Goal: Information Seeking & Learning: Learn about a topic

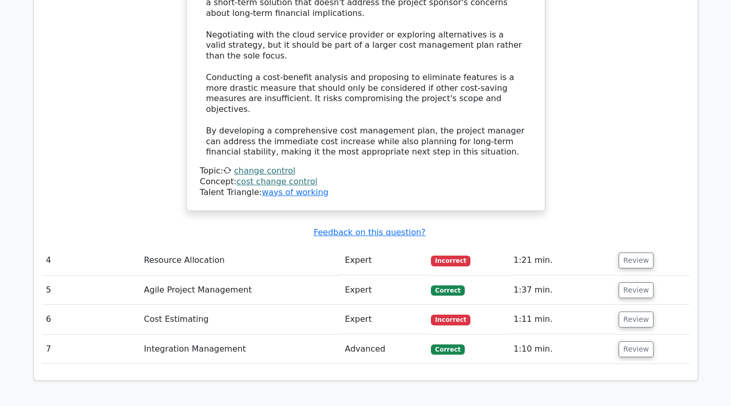
scroll to position [1385, 0]
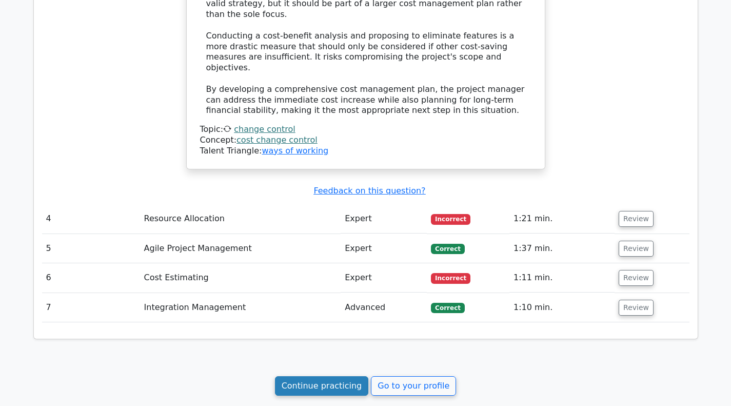
click at [341, 376] on link "Continue practicing" at bounding box center [322, 385] width 94 height 19
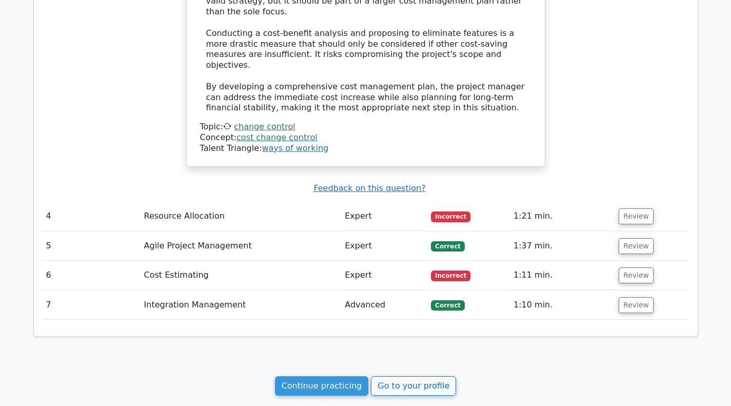
scroll to position [1455, 0]
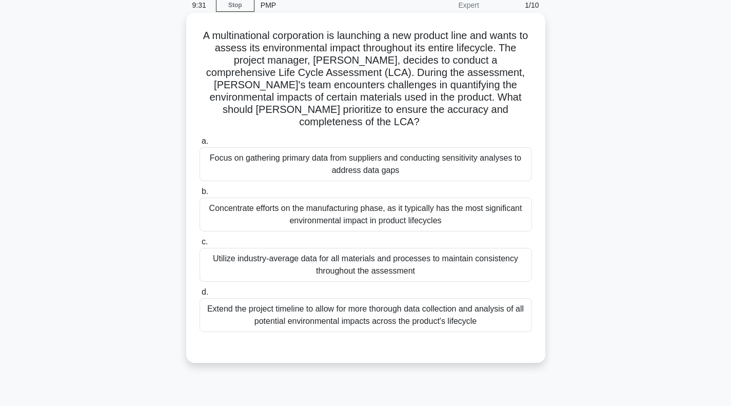
scroll to position [51, 0]
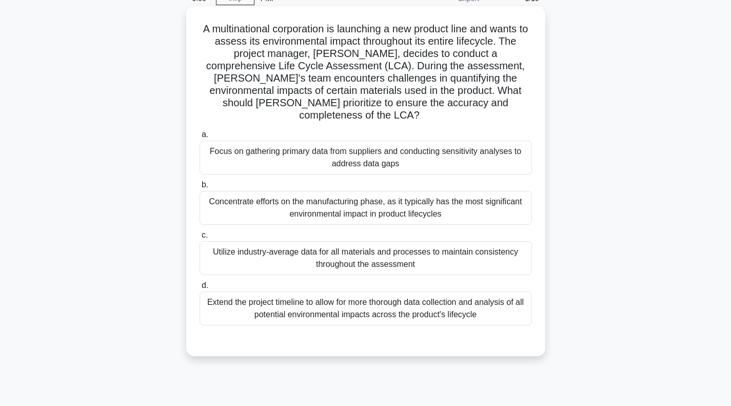
click at [354, 148] on div "Focus on gathering primary data from suppliers and conducting sensitivity analy…" at bounding box center [366, 158] width 333 height 34
click at [200, 138] on input "a. Focus on gathering primary data from suppliers and conducting sensitivity an…" at bounding box center [200, 134] width 0 height 7
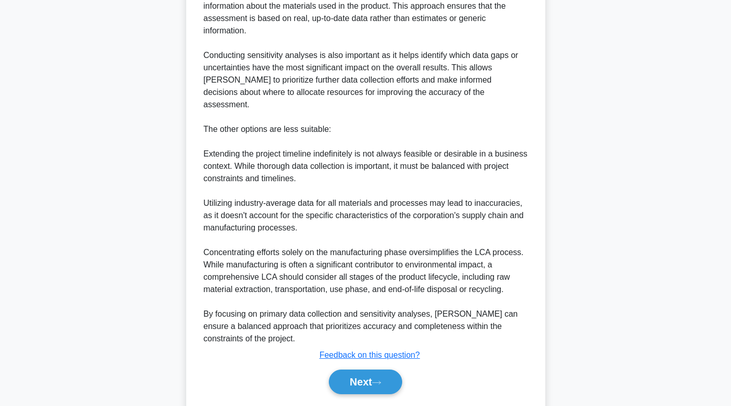
scroll to position [486, 0]
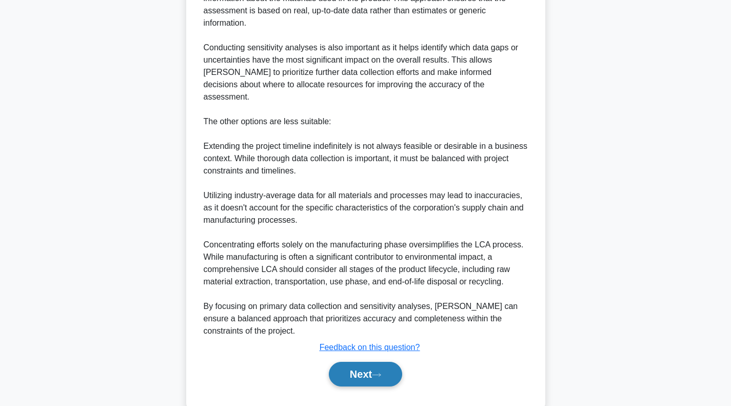
click at [368, 362] on button "Next" at bounding box center [365, 374] width 73 height 25
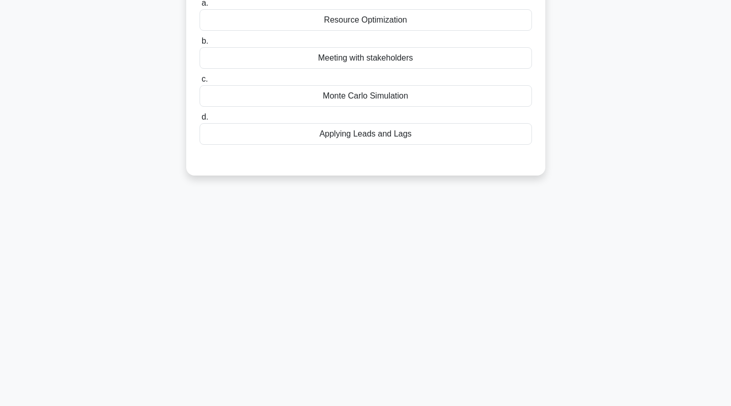
scroll to position [0, 0]
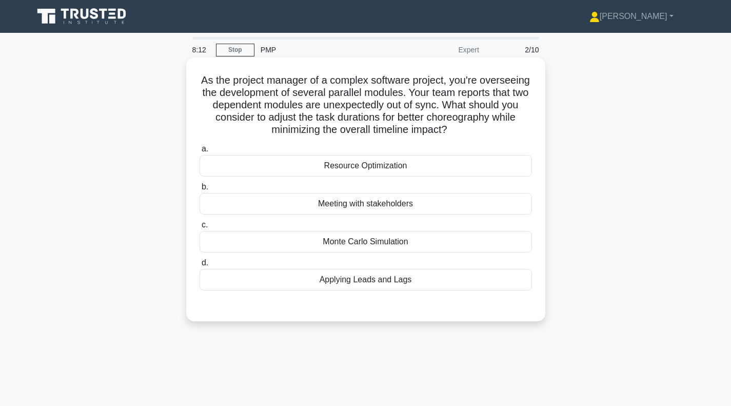
click at [390, 284] on div "Applying Leads and Lags" at bounding box center [366, 280] width 333 height 22
click at [200, 266] on input "d. Applying Leads and Lags" at bounding box center [200, 263] width 0 height 7
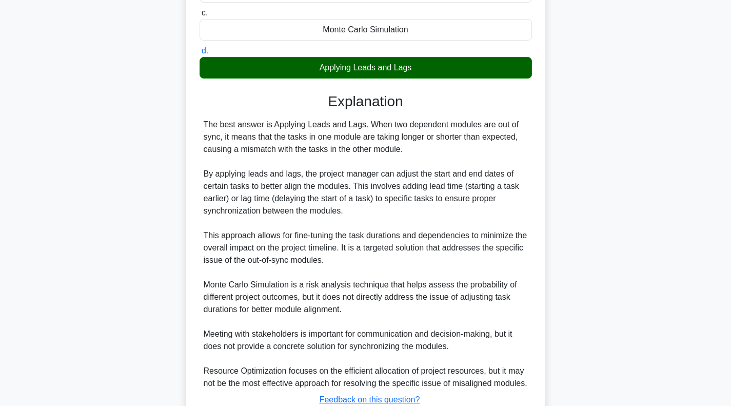
scroll to position [289, 0]
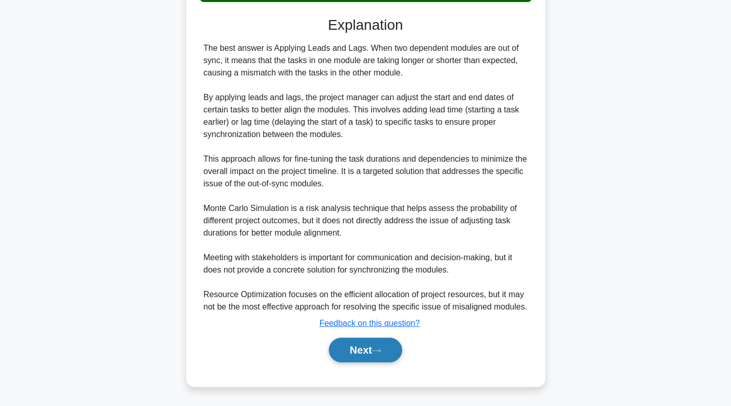
click at [374, 338] on button "Next" at bounding box center [365, 350] width 73 height 25
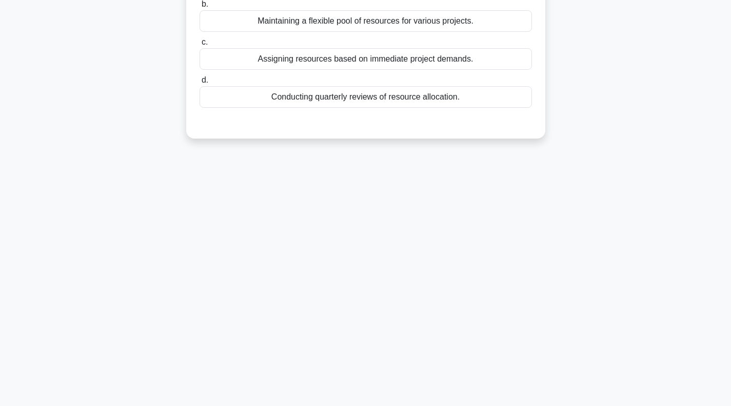
scroll to position [0, 0]
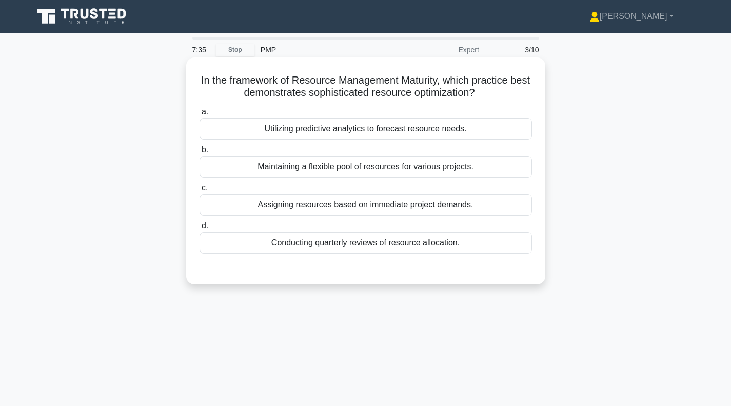
click at [362, 130] on div "Utilizing predictive analytics to forecast resource needs." at bounding box center [366, 129] width 333 height 22
click at [200, 115] on input "a. Utilizing predictive analytics to forecast resource needs." at bounding box center [200, 112] width 0 height 7
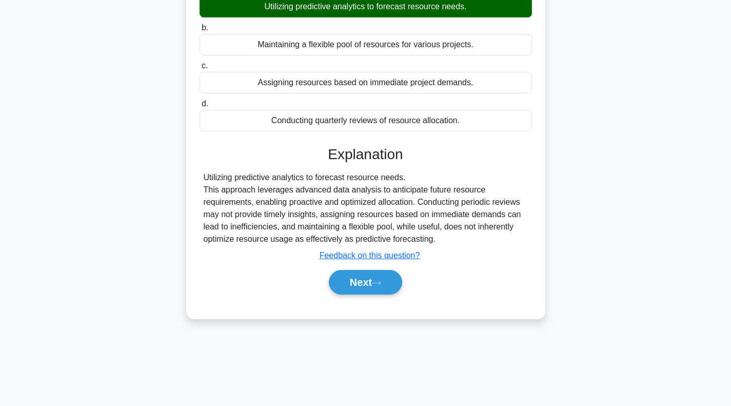
scroll to position [148, 0]
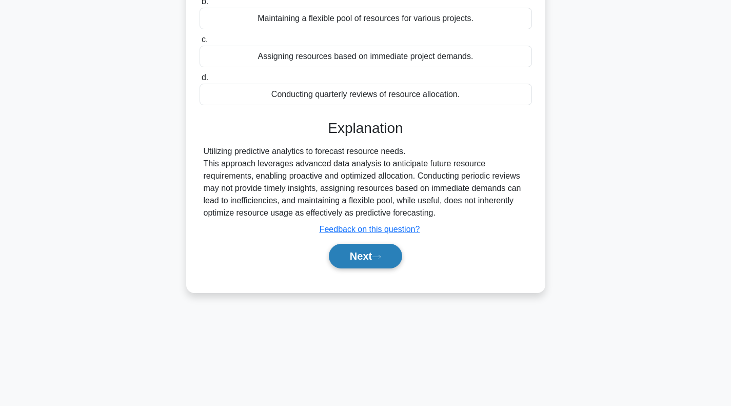
click at [364, 261] on button "Next" at bounding box center [365, 256] width 73 height 25
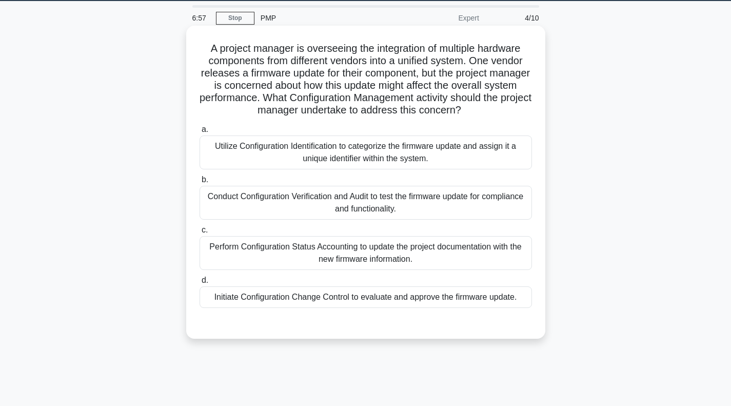
scroll to position [51, 0]
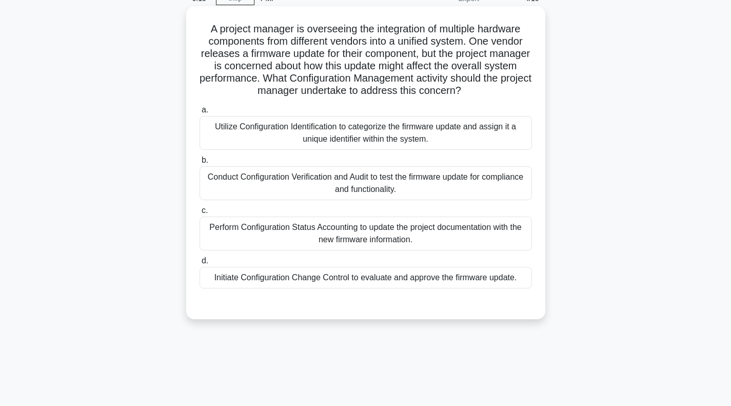
click at [354, 281] on div "Initiate Configuration Change Control to evaluate and approve the firmware upda…" at bounding box center [366, 278] width 333 height 22
click at [200, 264] on input "d. Initiate Configuration Change Control to evaluate and approve the firmware u…" at bounding box center [200, 261] width 0 height 7
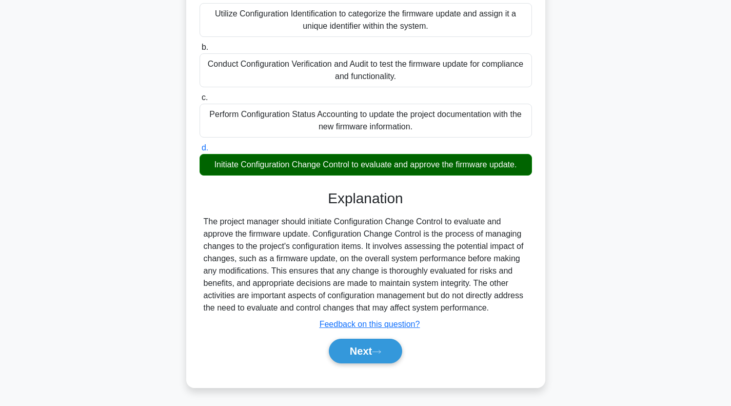
scroll to position [166, 0]
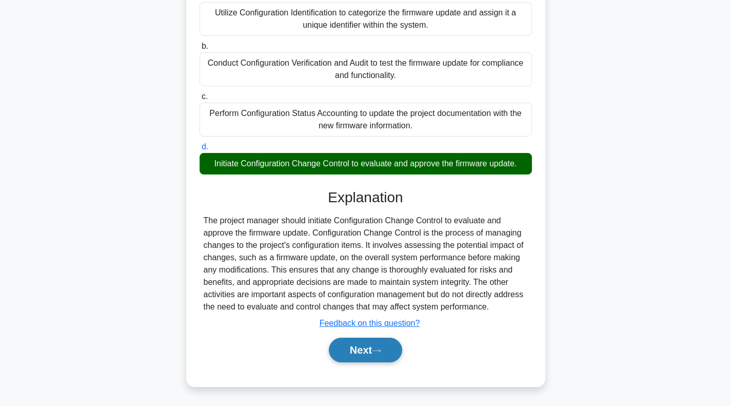
click at [367, 350] on button "Next" at bounding box center [365, 350] width 73 height 25
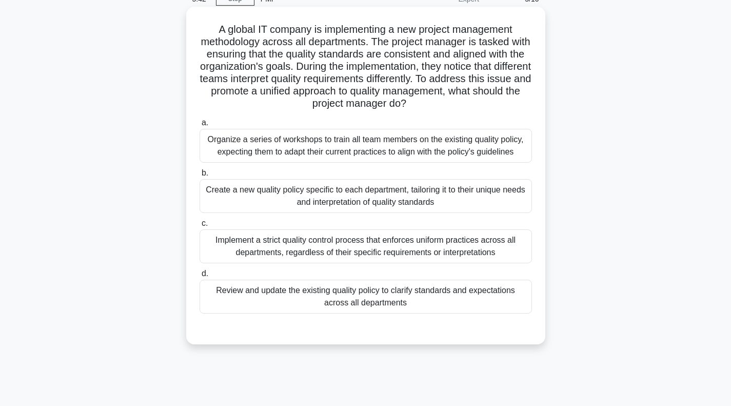
scroll to position [51, 0]
click at [352, 297] on div "Review and update the existing quality policy to clarify standards and expectat…" at bounding box center [366, 296] width 333 height 34
click at [200, 277] on input "d. Review and update the existing quality policy to clarify standards and expec…" at bounding box center [200, 273] width 0 height 7
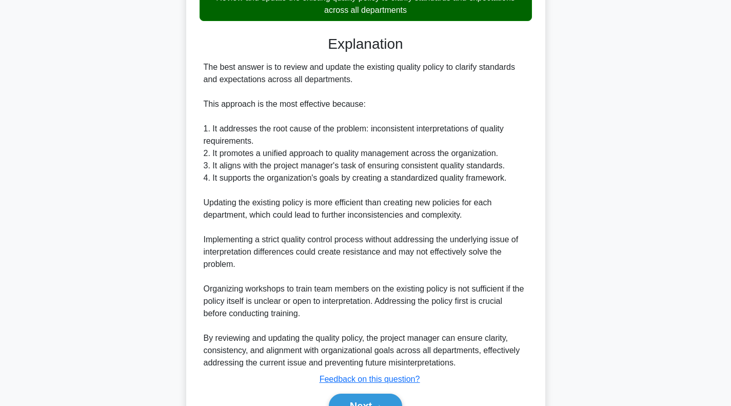
scroll to position [359, 0]
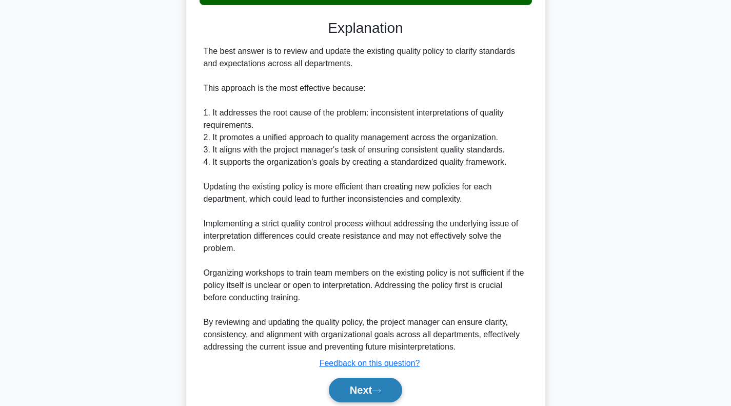
click at [353, 391] on button "Next" at bounding box center [365, 390] width 73 height 25
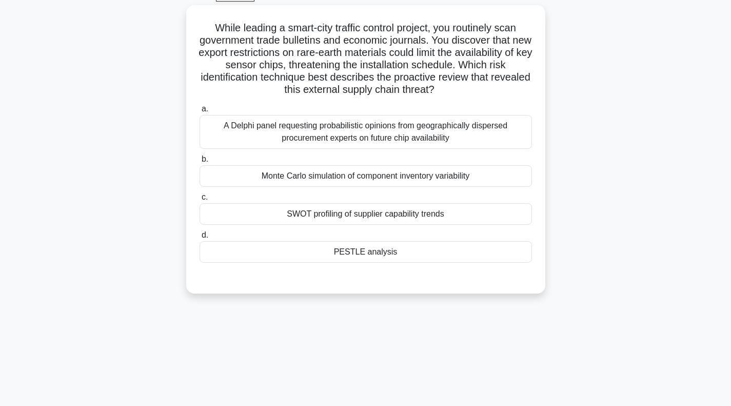
scroll to position [0, 0]
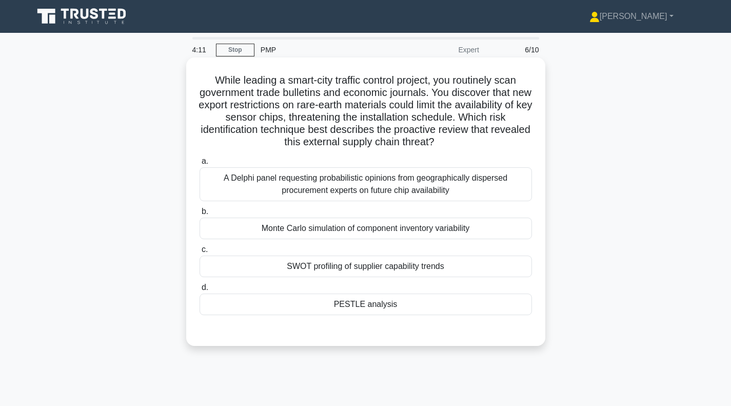
click at [369, 308] on div "PESTLE analysis" at bounding box center [366, 305] width 333 height 22
click at [200, 291] on input "d. PESTLE analysis" at bounding box center [200, 287] width 0 height 7
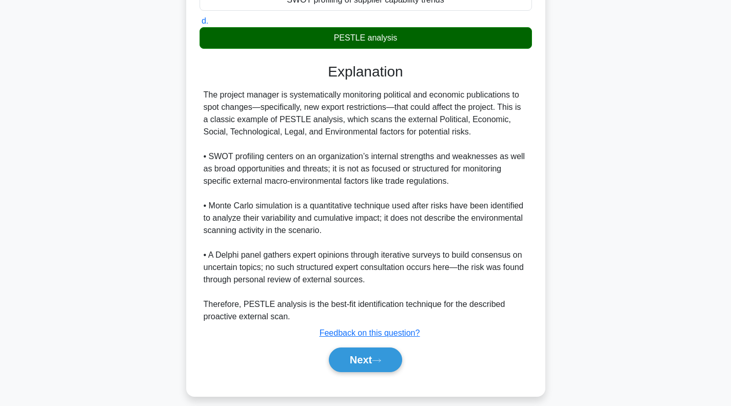
scroll to position [277, 0]
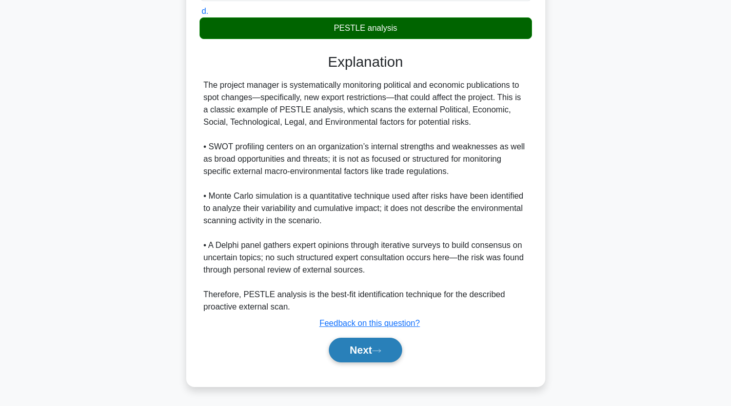
click at [365, 351] on button "Next" at bounding box center [365, 350] width 73 height 25
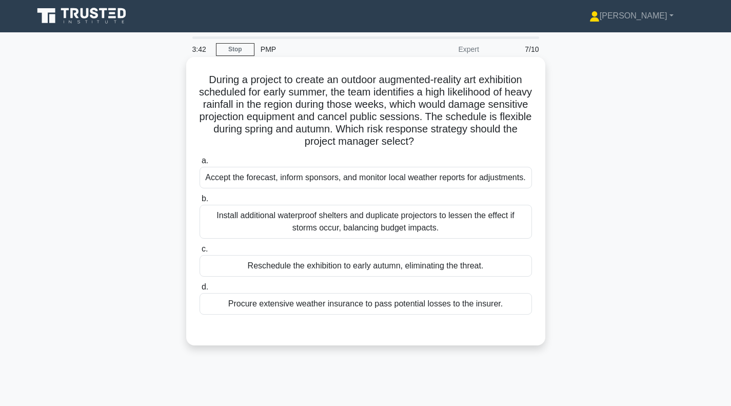
scroll to position [0, 0]
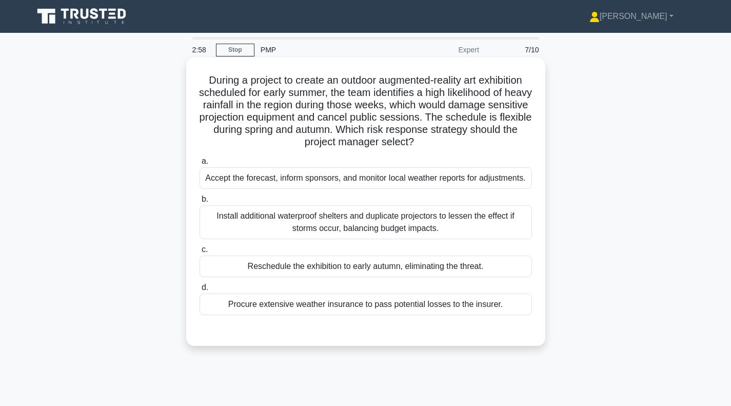
click at [309, 268] on div "Reschedule the exhibition to early autumn, eliminating the threat." at bounding box center [366, 267] width 333 height 22
click at [200, 253] on input "c. Reschedule the exhibition to early autumn, eliminating the threat." at bounding box center [200, 249] width 0 height 7
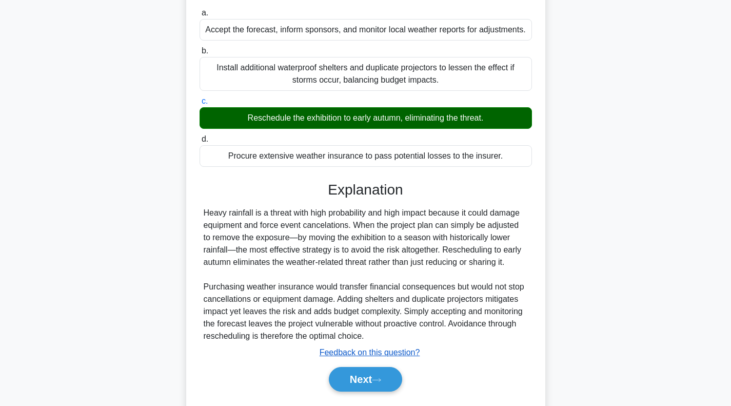
scroll to position [178, 0]
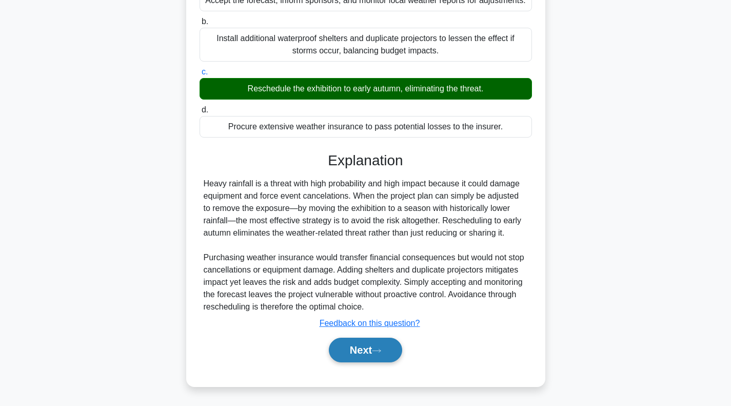
click at [377, 355] on button "Next" at bounding box center [365, 350] width 73 height 25
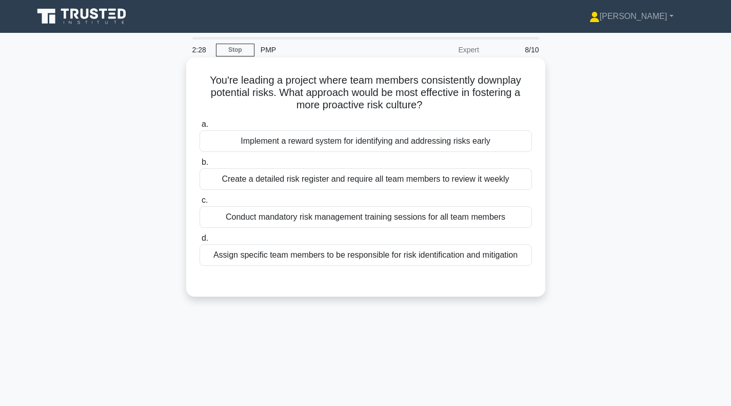
scroll to position [0, 0]
click at [336, 146] on div "Implement a reward system for identifying and addressing risks early" at bounding box center [366, 141] width 333 height 22
click at [200, 128] on input "a. Implement a reward system for identifying and addressing risks early" at bounding box center [200, 124] width 0 height 7
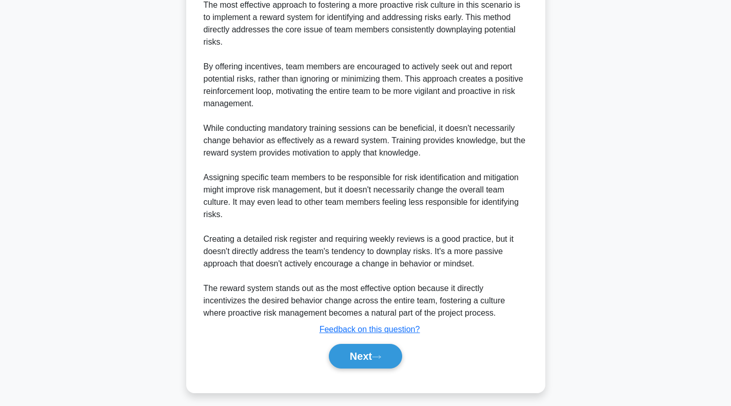
scroll to position [257, 0]
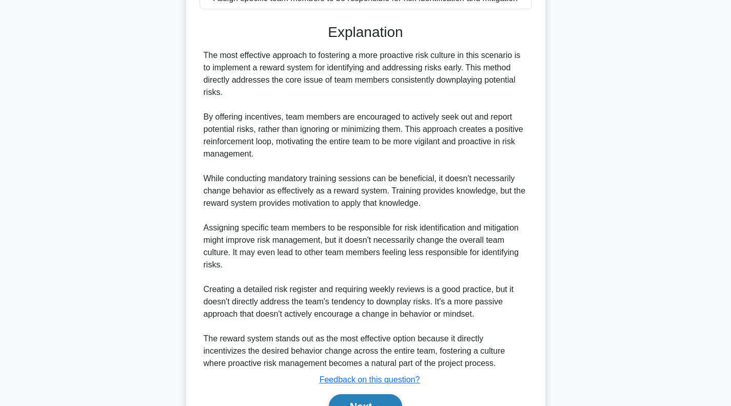
click at [372, 403] on button "Next" at bounding box center [365, 406] width 73 height 25
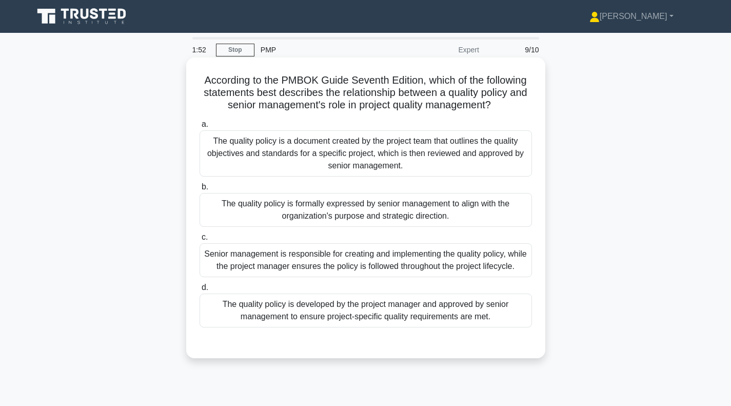
scroll to position [0, 0]
click at [345, 219] on div "The quality policy is formally expressed by senior management to align with the…" at bounding box center [366, 210] width 333 height 34
click at [200, 190] on input "b. The quality policy is formally expressed by senior management to align with …" at bounding box center [200, 187] width 0 height 7
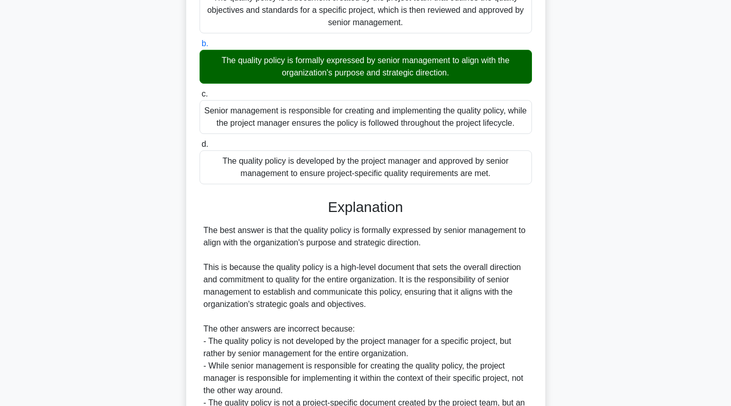
scroll to position [252, 0]
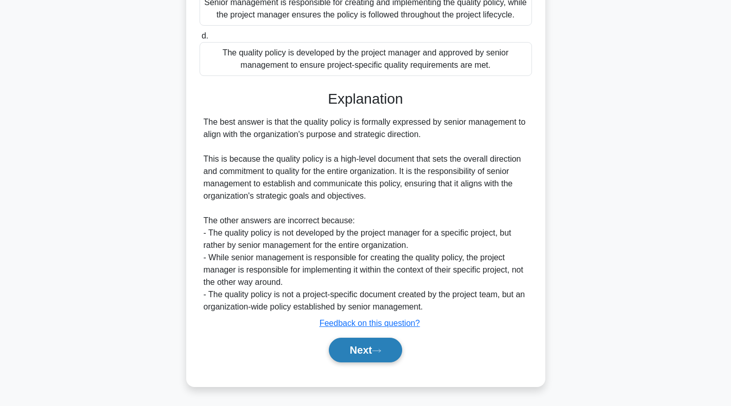
click at [364, 346] on button "Next" at bounding box center [365, 350] width 73 height 25
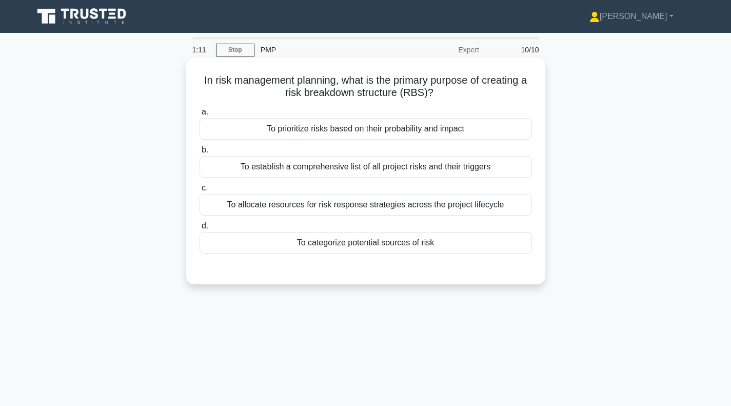
scroll to position [0, 0]
click at [367, 166] on div "To establish a comprehensive list of all project risks and their triggers" at bounding box center [366, 167] width 333 height 22
click at [200, 153] on input "b. To establish a comprehensive list of all project risks and their triggers" at bounding box center [200, 150] width 0 height 7
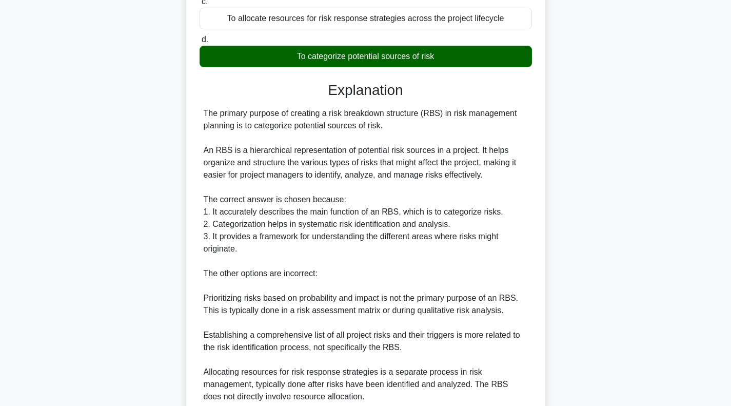
scroll to position [205, 0]
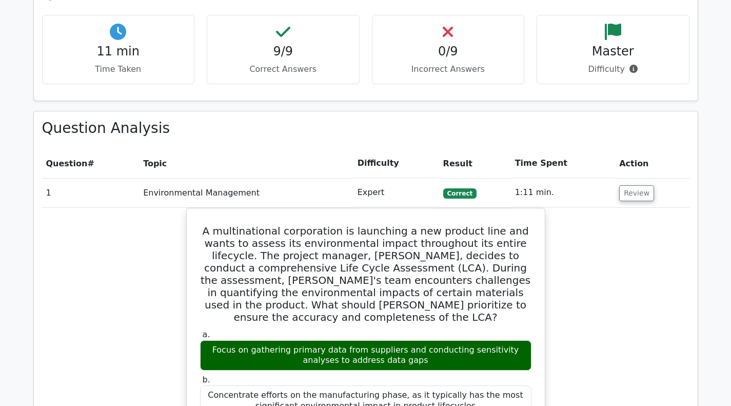
scroll to position [410, 0]
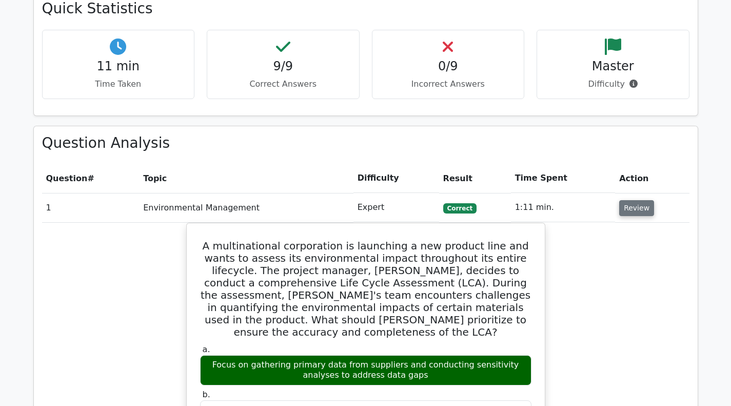
click at [635, 210] on button "Review" at bounding box center [636, 208] width 35 height 16
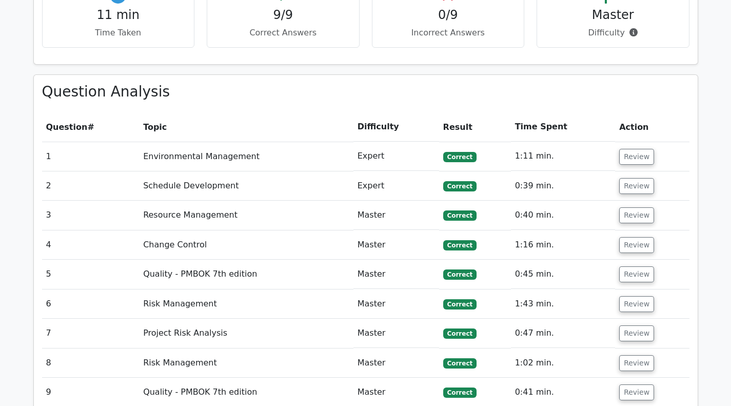
scroll to position [513, 0]
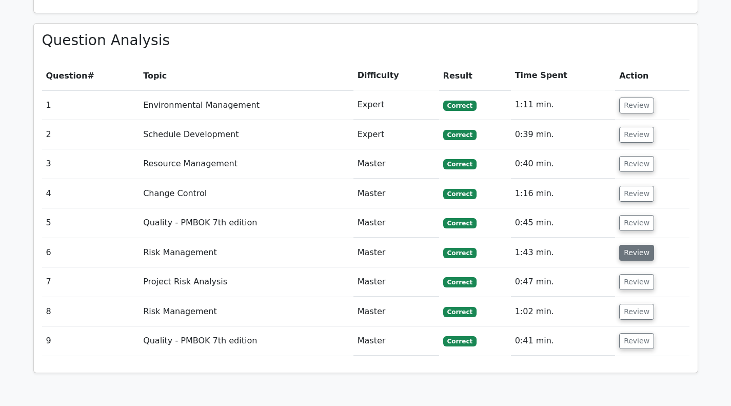
click at [630, 256] on button "Review" at bounding box center [636, 253] width 35 height 16
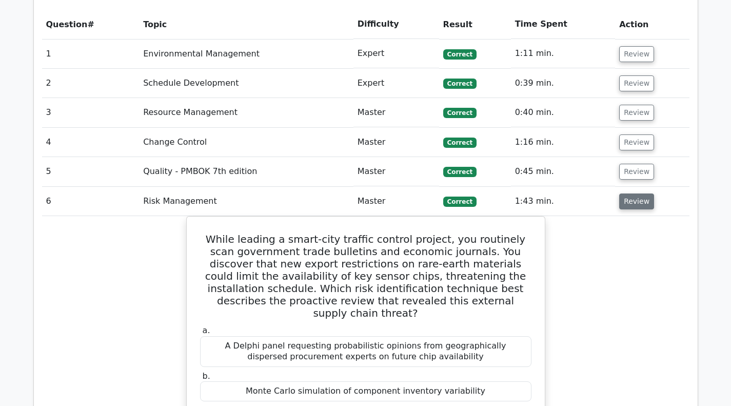
scroll to position [564, 0]
click at [634, 204] on button "Review" at bounding box center [636, 201] width 35 height 16
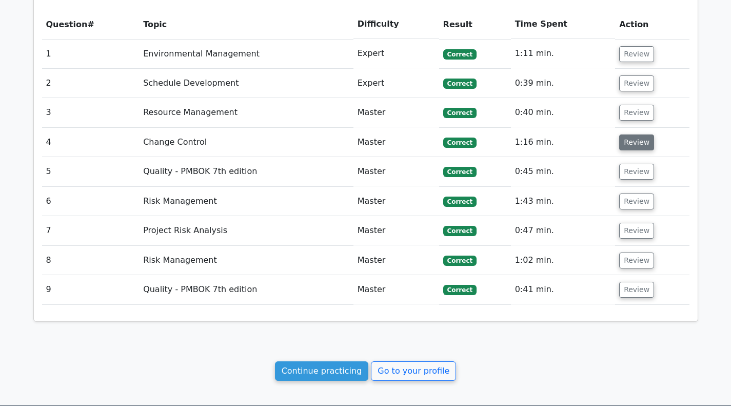
click at [630, 142] on button "Review" at bounding box center [636, 142] width 35 height 16
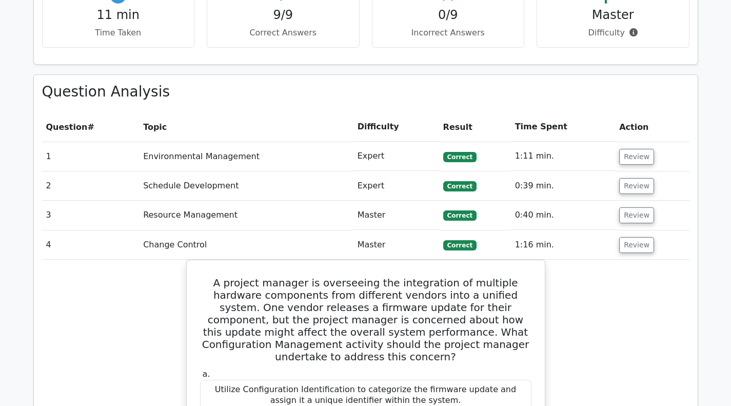
scroll to position [462, 0]
click at [624, 242] on button "Review" at bounding box center [636, 245] width 35 height 16
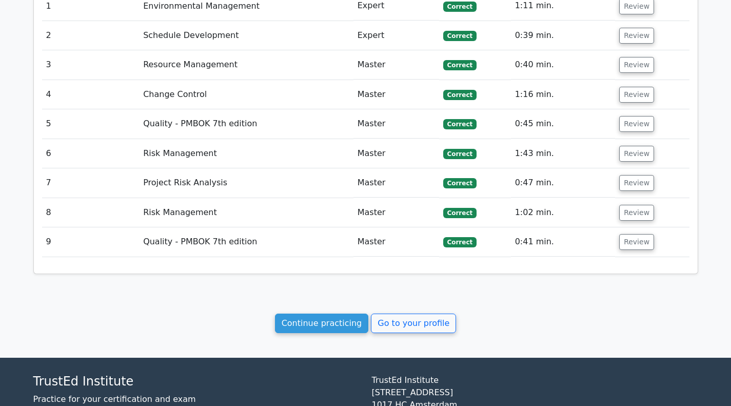
scroll to position [616, 0]
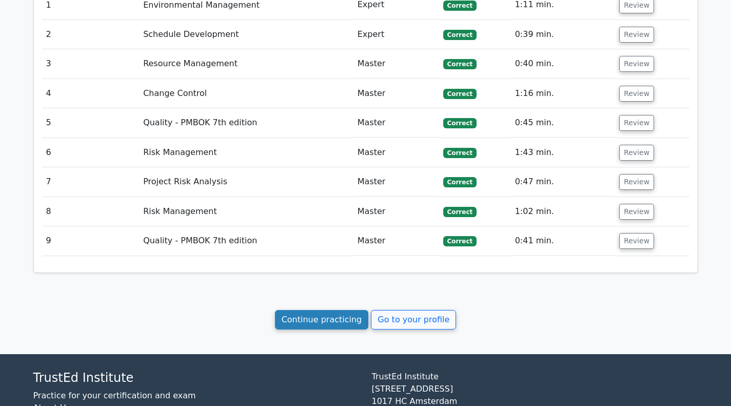
click at [306, 321] on link "Continue practicing" at bounding box center [322, 319] width 94 height 19
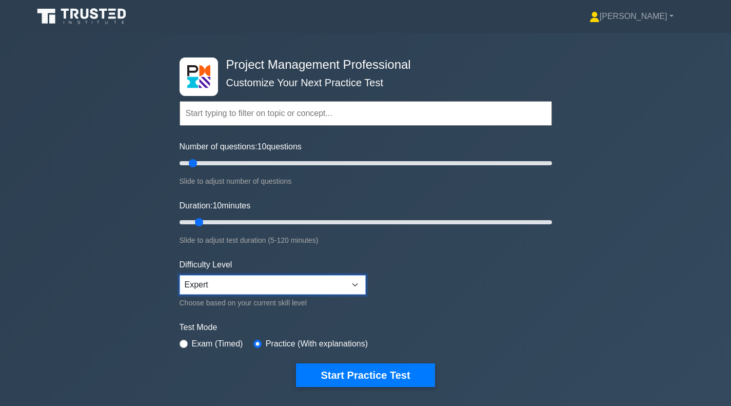
click at [355, 285] on select "Beginner Intermediate Expert" at bounding box center [273, 284] width 186 height 19
click at [643, 13] on link "[PERSON_NAME]" at bounding box center [631, 16] width 133 height 21
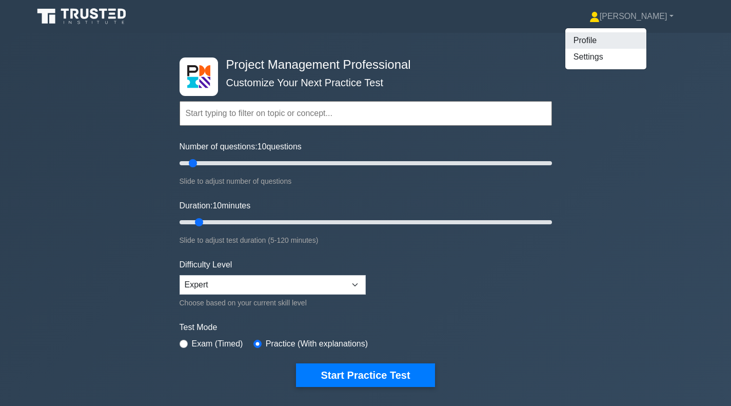
click at [604, 45] on link "Profile" at bounding box center [605, 40] width 81 height 16
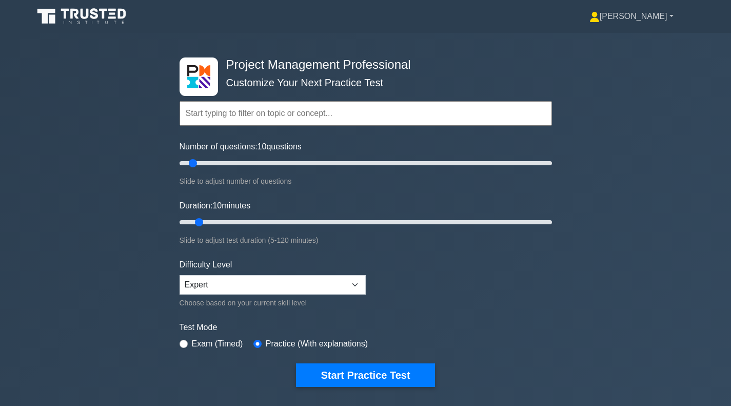
click at [648, 21] on link "[PERSON_NAME]" at bounding box center [631, 16] width 133 height 21
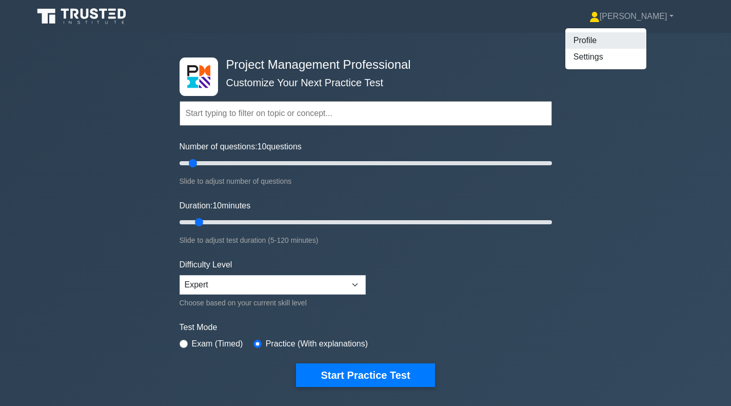
click at [631, 36] on link "Profile" at bounding box center [605, 40] width 81 height 16
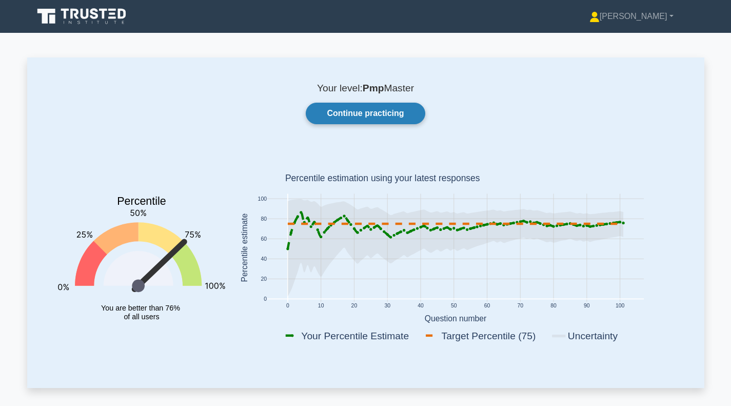
click at [386, 114] on link "Continue practicing" at bounding box center [365, 114] width 119 height 22
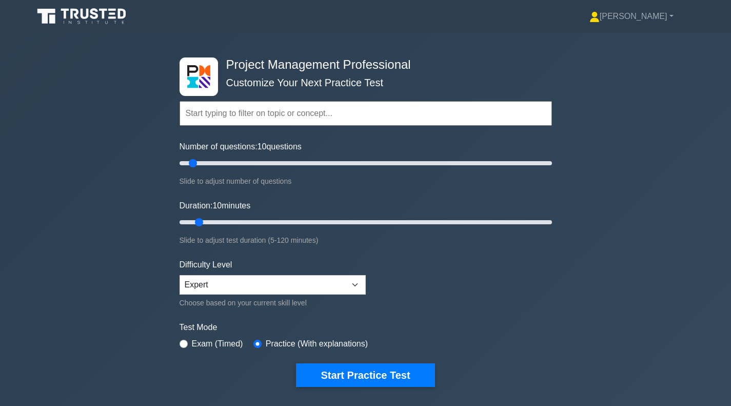
click at [387, 114] on input "text" at bounding box center [366, 113] width 373 height 25
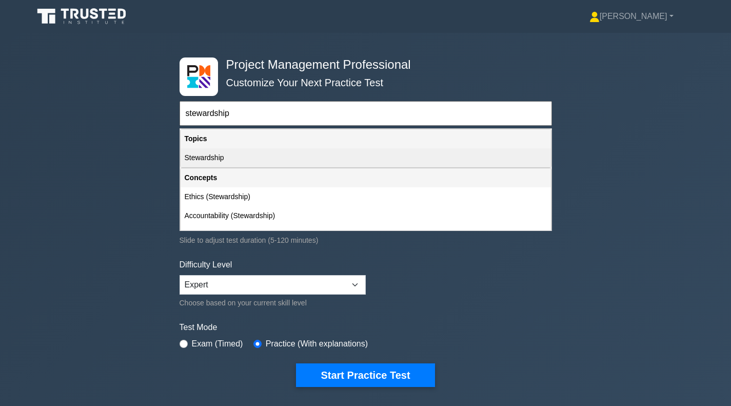
click at [219, 159] on div "Stewardship" at bounding box center [366, 157] width 370 height 19
type input "Stewardship"
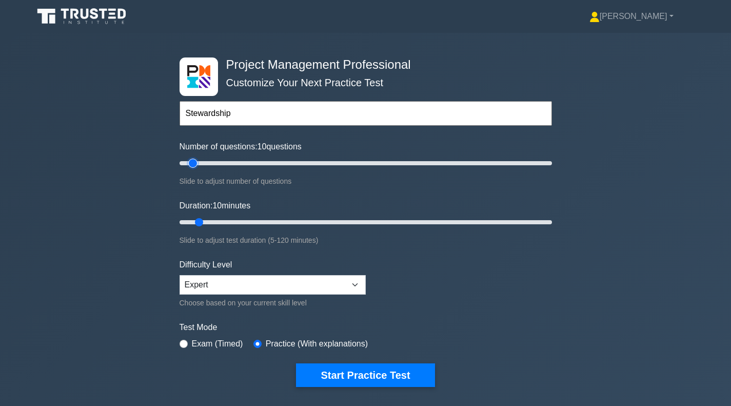
click at [188, 164] on input "Number of questions: 10 questions" at bounding box center [366, 163] width 373 height 12
type input "5"
click at [186, 164] on input "Number of questions: 5 questions" at bounding box center [366, 163] width 373 height 12
type input "5"
click at [190, 219] on input "Duration: 10 minutes" at bounding box center [366, 222] width 373 height 12
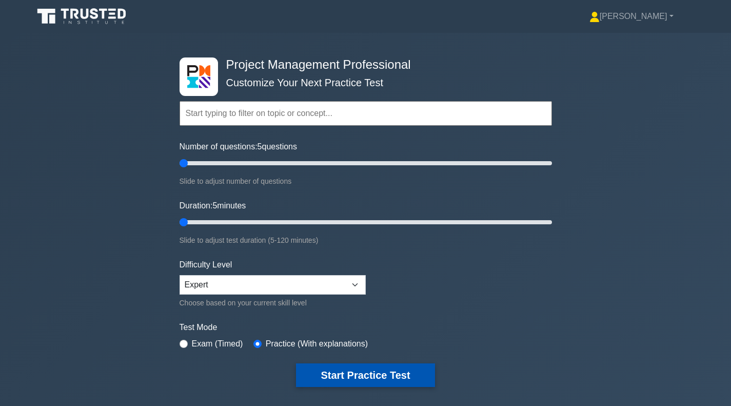
click at [329, 374] on button "Start Practice Test" at bounding box center [365, 375] width 139 height 24
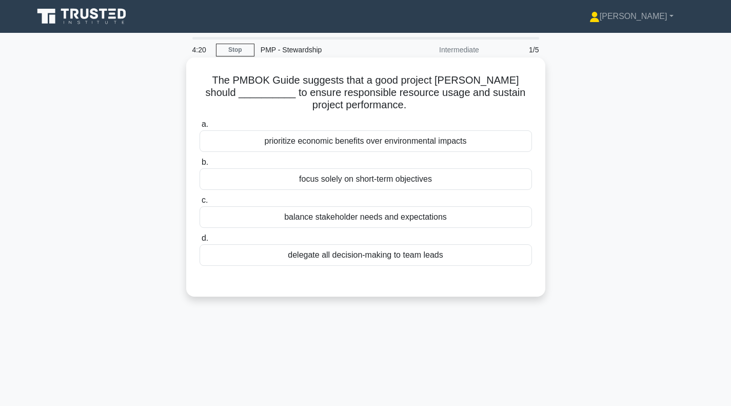
click at [351, 220] on div "balance stakeholder needs and expectations" at bounding box center [366, 217] width 333 height 22
click at [200, 204] on input "c. balance stakeholder needs and expectations" at bounding box center [200, 200] width 0 height 7
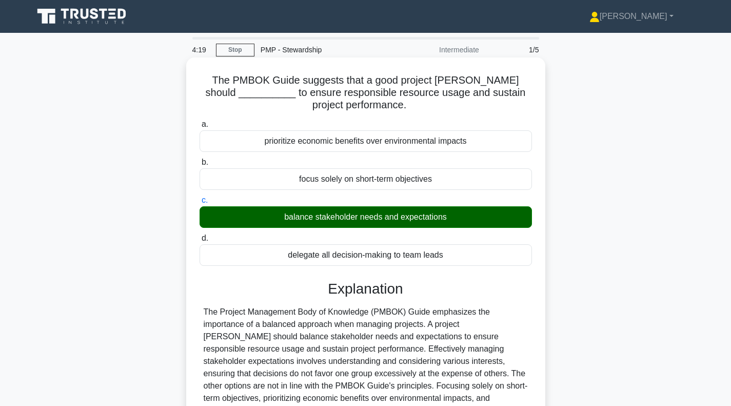
scroll to position [103, 0]
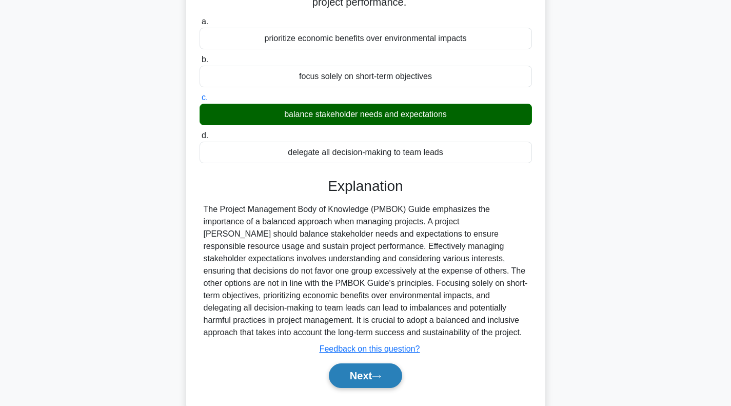
click at [380, 383] on button "Next" at bounding box center [365, 375] width 73 height 25
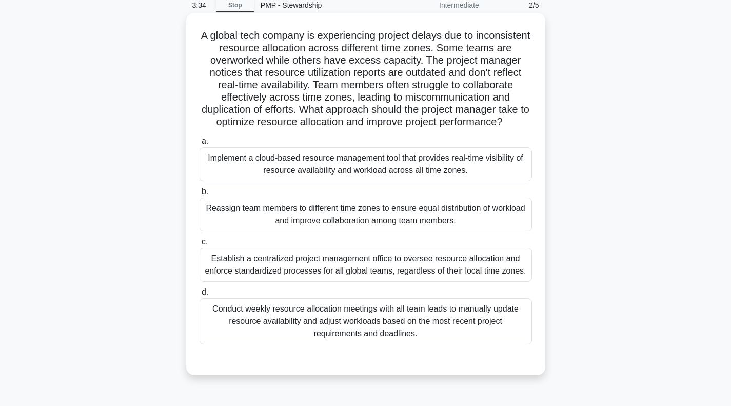
scroll to position [51, 0]
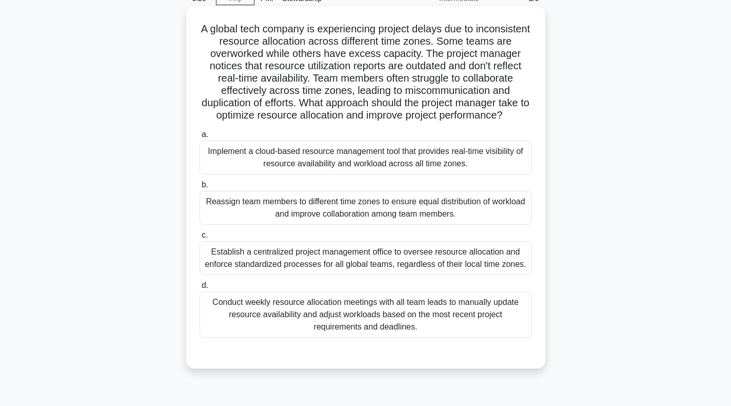
click at [327, 174] on div "Implement a cloud-based resource management tool that provides real-time visibi…" at bounding box center [366, 158] width 333 height 34
click at [200, 138] on input "a. Implement a cloud-based resource management tool that provides real-time vis…" at bounding box center [200, 134] width 0 height 7
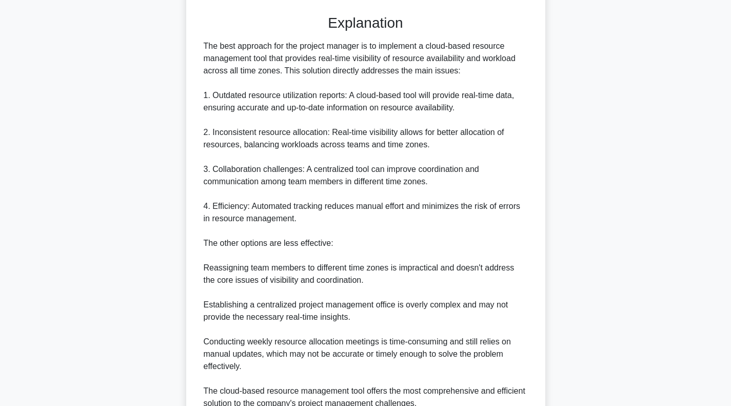
scroll to position [462, 0]
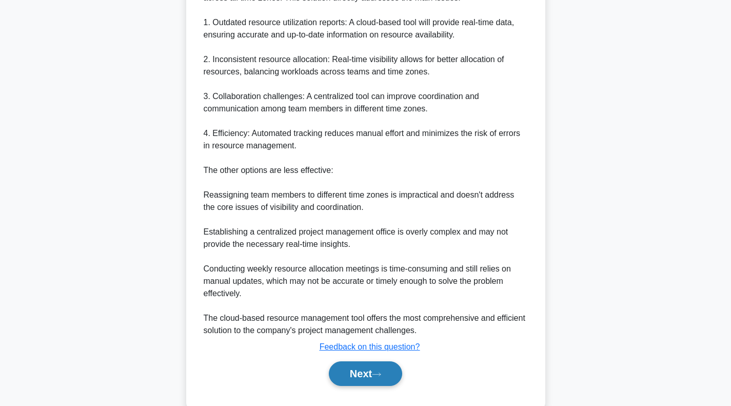
click at [361, 380] on button "Next" at bounding box center [365, 373] width 73 height 25
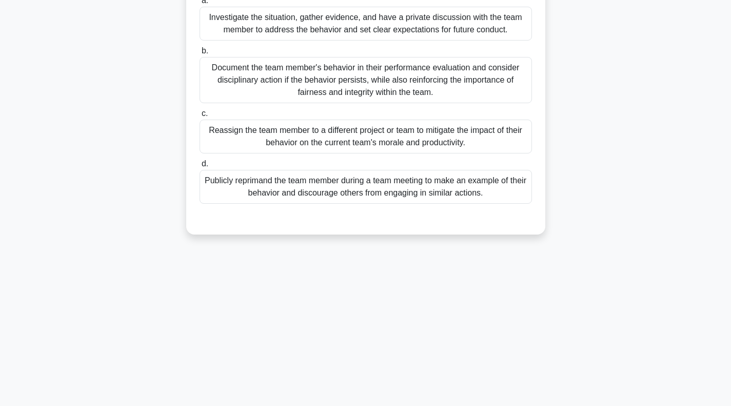
scroll to position [0, 0]
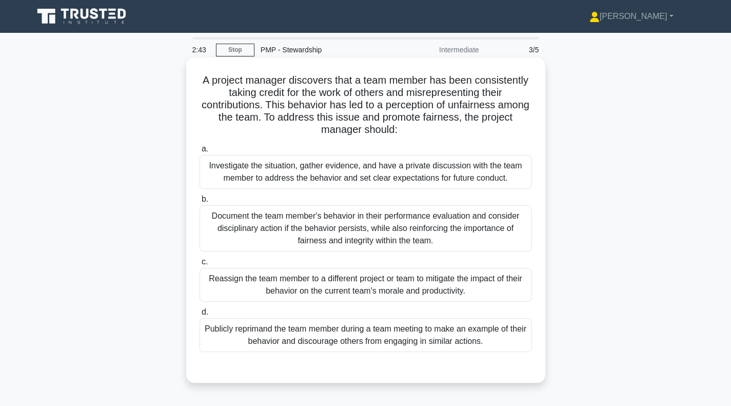
click at [343, 225] on div "Document the team member's behavior in their performance evaluation and conside…" at bounding box center [366, 228] width 333 height 46
click at [200, 203] on input "b. Document the team member's behavior in their performance evaluation and cons…" at bounding box center [200, 199] width 0 height 7
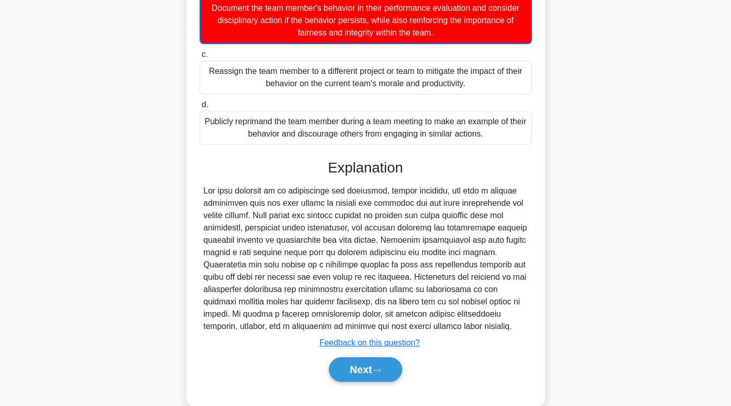
scroll to position [228, 0]
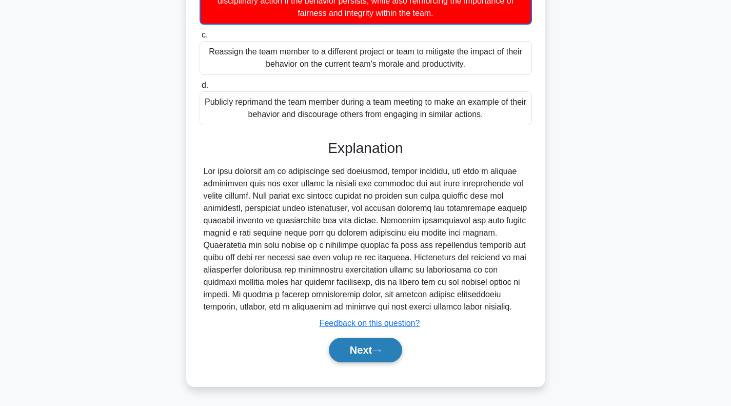
click at [346, 347] on button "Next" at bounding box center [365, 350] width 73 height 25
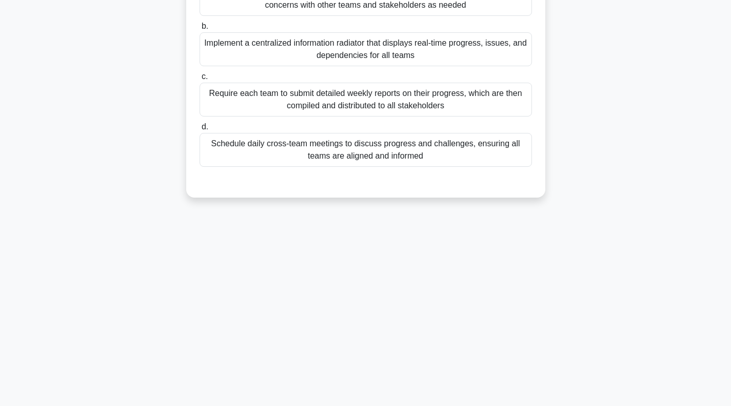
scroll to position [0, 0]
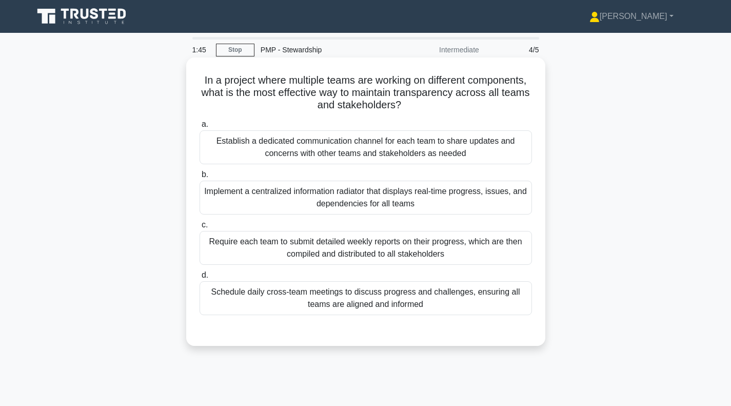
click at [388, 197] on div "Implement a centralized information radiator that displays real-time progress, …" at bounding box center [366, 198] width 333 height 34
click at [200, 178] on input "b. Implement a centralized information radiator that displays real-time progres…" at bounding box center [200, 174] width 0 height 7
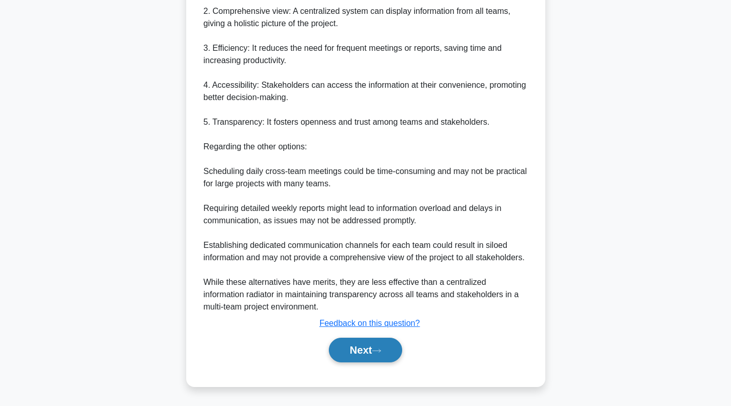
click at [367, 338] on button "Next" at bounding box center [365, 350] width 73 height 25
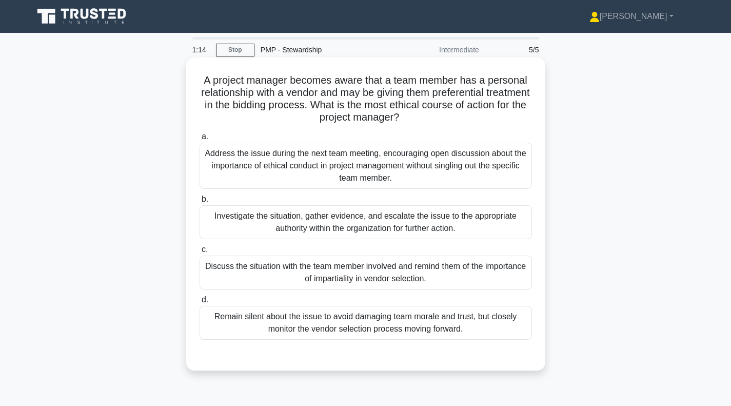
click at [340, 271] on div "Discuss the situation with the team member involved and remind them of the impo…" at bounding box center [366, 273] width 333 height 34
click at [200, 253] on input "c. Discuss the situation with the team member involved and remind them of the i…" at bounding box center [200, 249] width 0 height 7
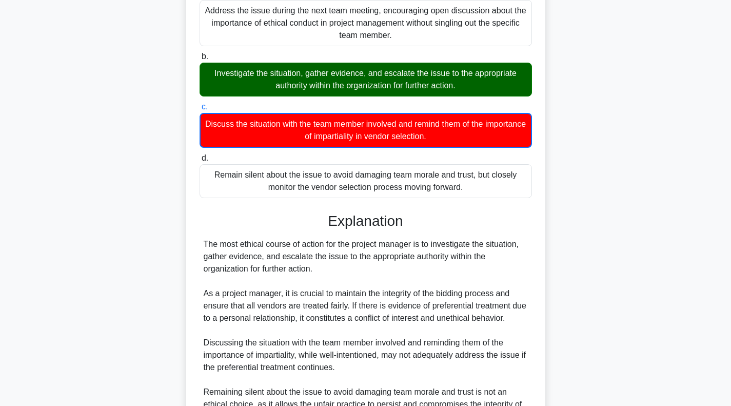
scroll to position [302, 0]
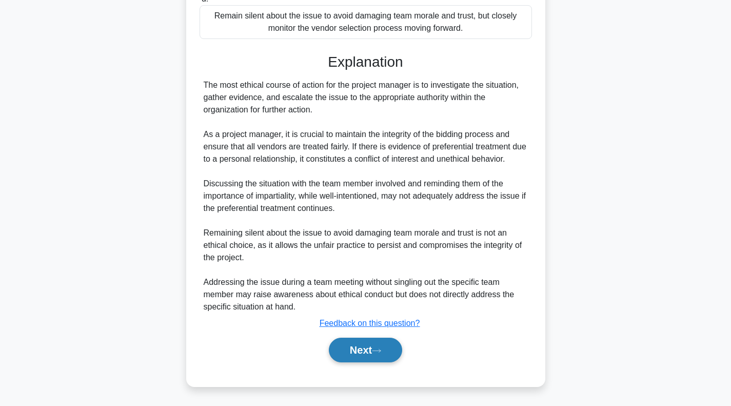
click at [374, 357] on button "Next" at bounding box center [365, 350] width 73 height 25
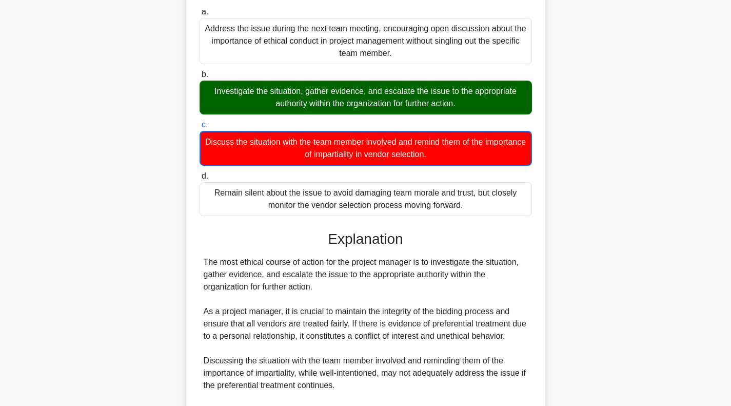
scroll to position [63, 0]
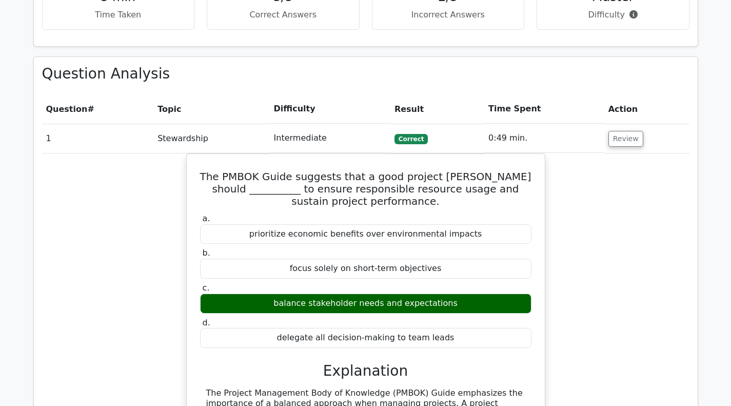
scroll to position [410, 0]
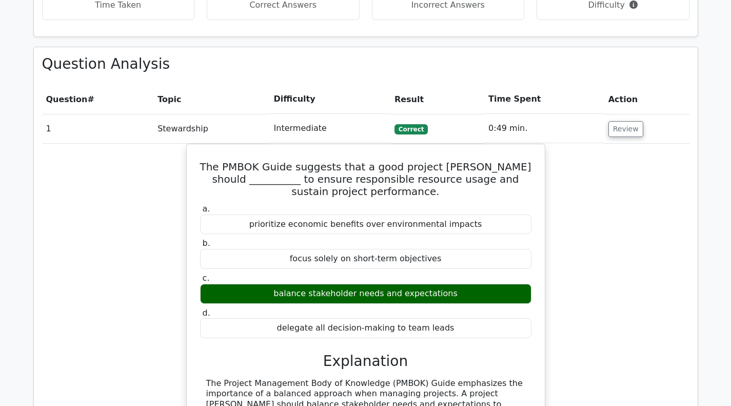
click at [642, 134] on td "Review" at bounding box center [646, 128] width 85 height 29
click at [625, 132] on button "Review" at bounding box center [626, 129] width 35 height 16
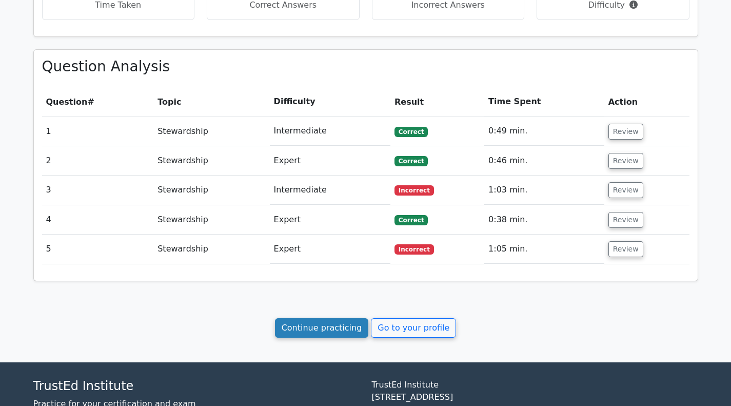
click at [334, 328] on link "Continue practicing" at bounding box center [322, 327] width 94 height 19
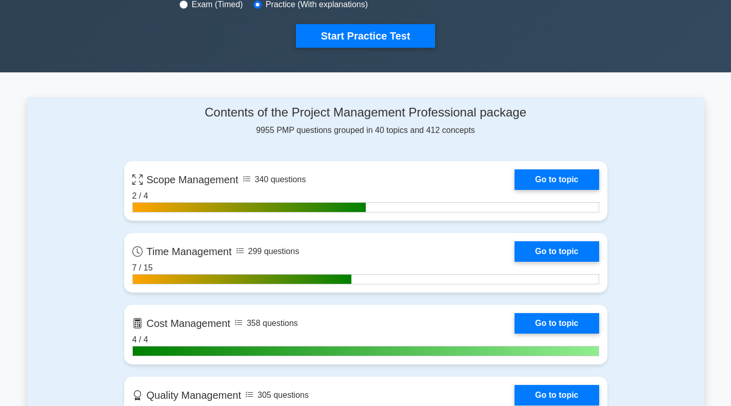
scroll to position [359, 0]
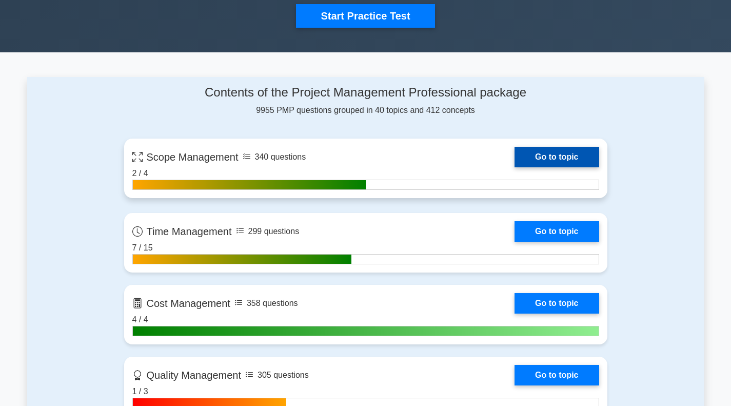
click at [542, 153] on link "Go to topic" at bounding box center [557, 157] width 84 height 21
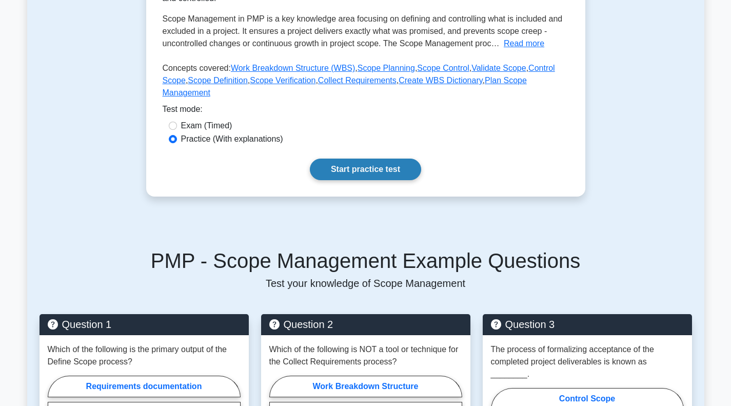
scroll to position [257, 0]
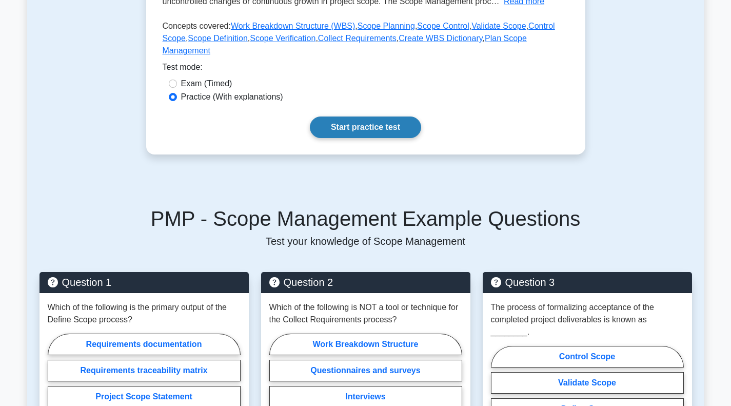
click at [369, 116] on link "Start practice test" at bounding box center [365, 127] width 111 height 22
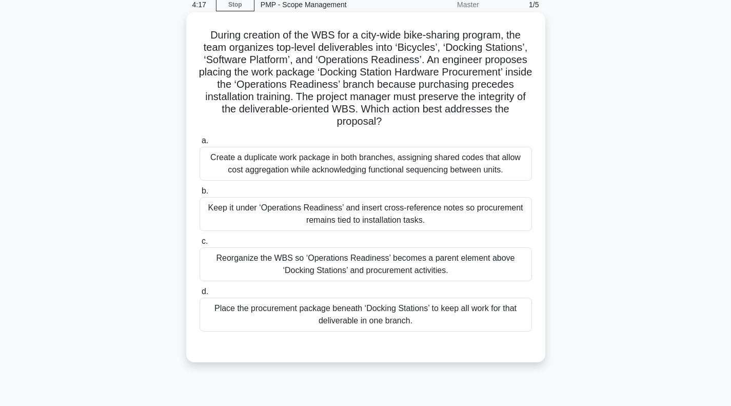
scroll to position [51, 0]
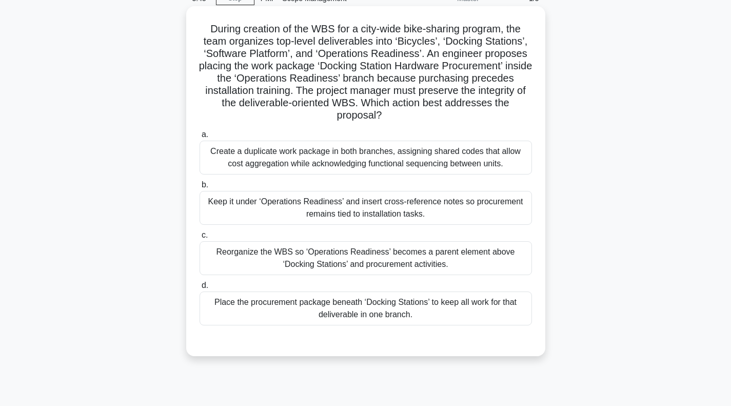
click at [315, 211] on div "Keep it under ‘Operations Readiness’ and insert cross-reference notes so procur…" at bounding box center [366, 208] width 333 height 34
click at [200, 188] on input "b. Keep it under ‘Operations Readiness’ and insert cross-reference notes so pro…" at bounding box center [200, 185] width 0 height 7
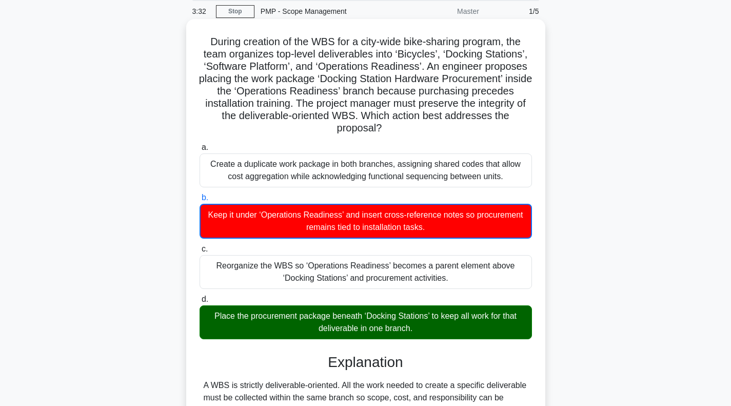
scroll to position [0, 0]
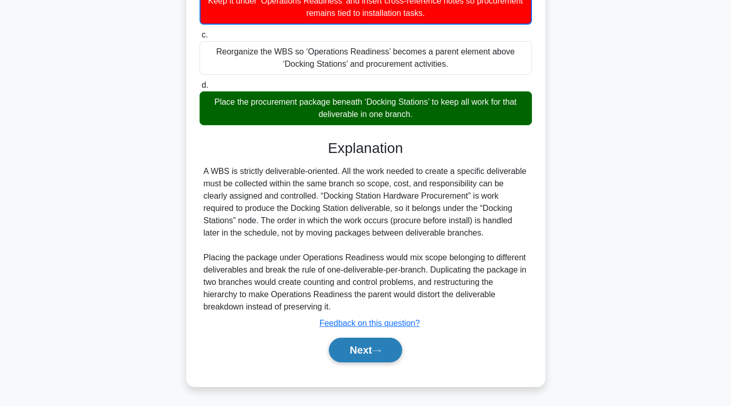
click at [358, 345] on button "Next" at bounding box center [365, 350] width 73 height 25
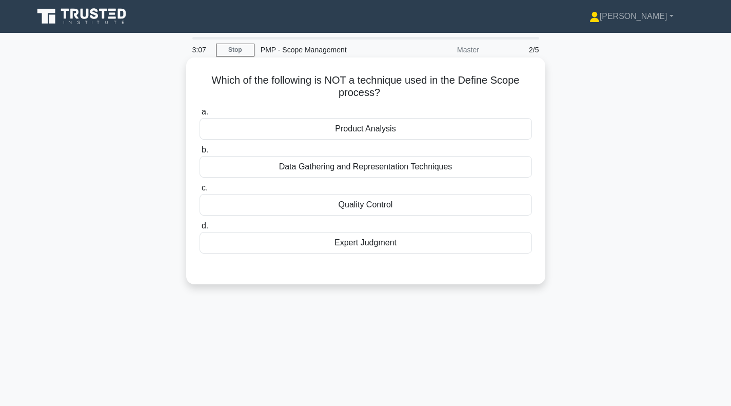
click at [364, 204] on div "Quality Control" at bounding box center [366, 205] width 333 height 22
click at [200, 191] on input "c. Quality Control" at bounding box center [200, 188] width 0 height 7
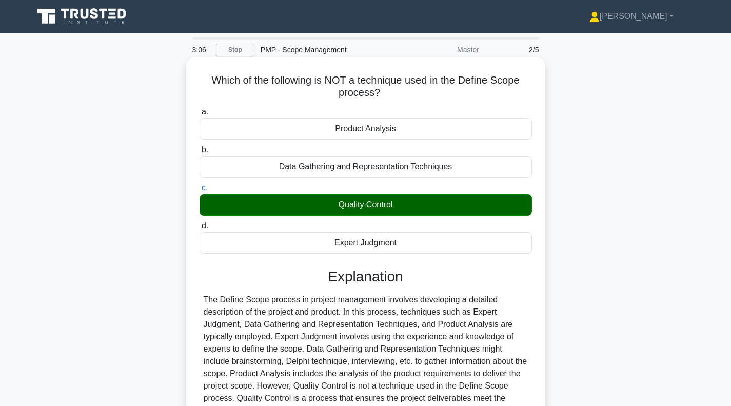
scroll to position [148, 0]
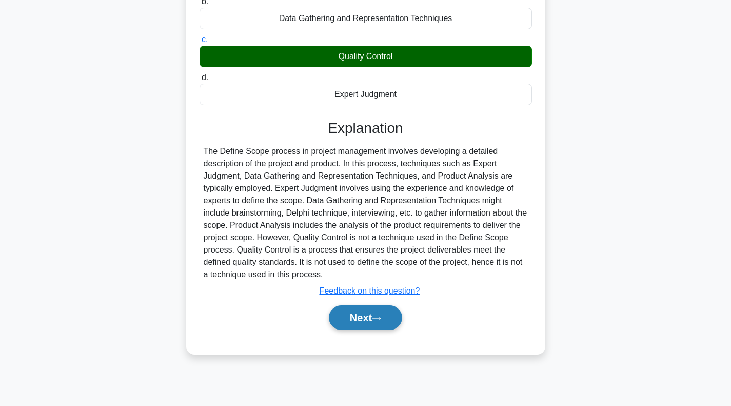
click at [389, 320] on button "Next" at bounding box center [365, 317] width 73 height 25
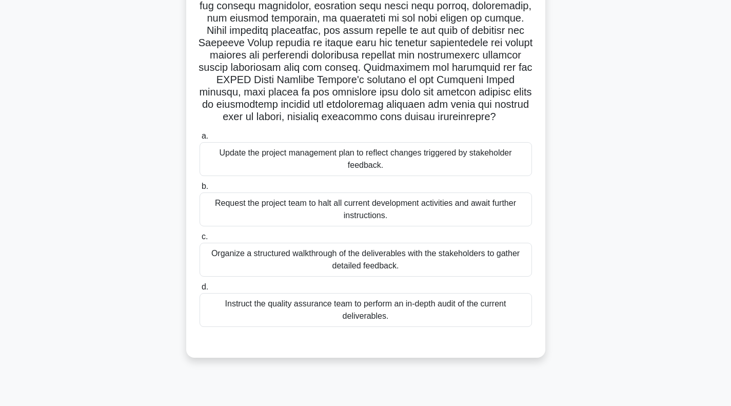
click at [326, 312] on div "Instruct the quality assurance team to perform an in-depth audit of the current…" at bounding box center [366, 310] width 333 height 34
click at [200, 290] on input "d. Instruct the quality assurance team to perform an in-depth audit of the curr…" at bounding box center [200, 287] width 0 height 7
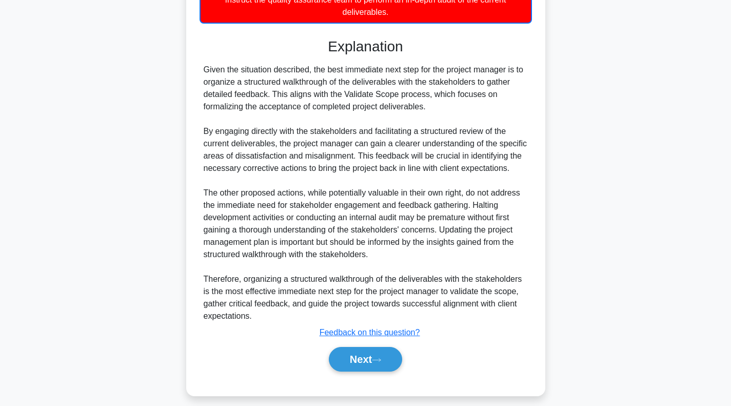
scroll to position [462, 0]
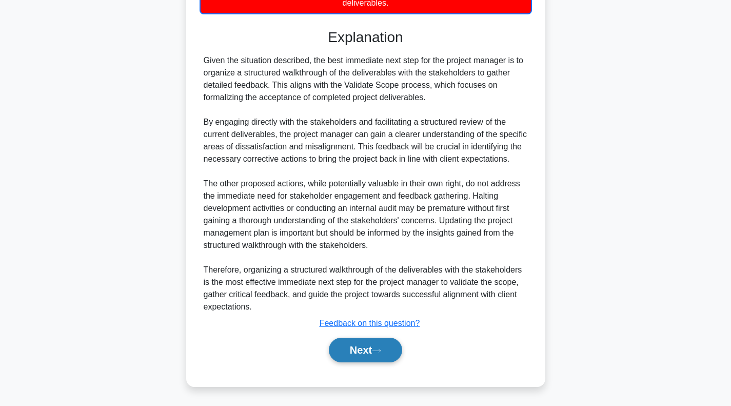
click at [356, 357] on button "Next" at bounding box center [365, 350] width 73 height 25
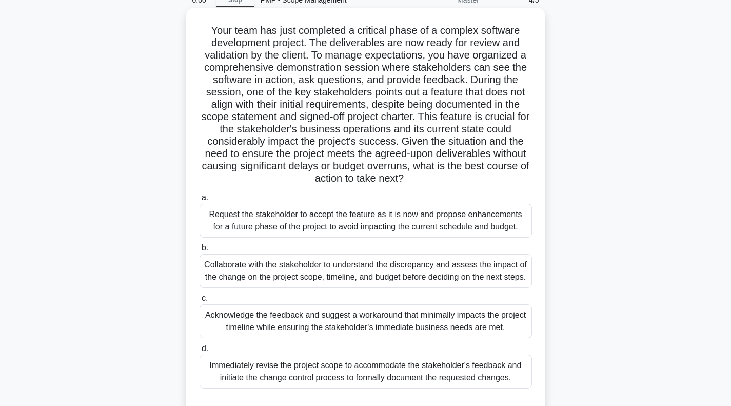
scroll to position [103, 0]
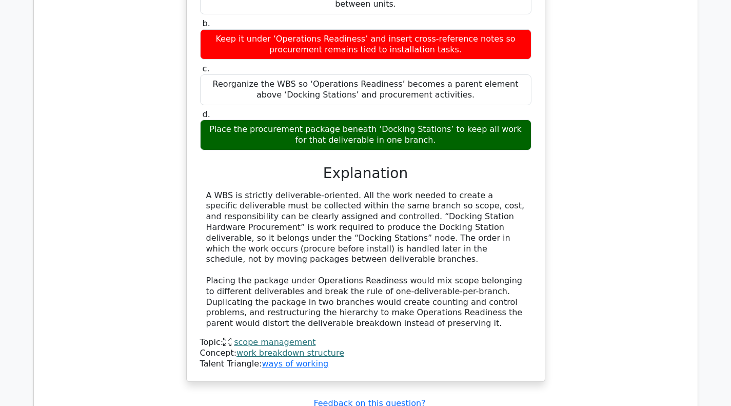
scroll to position [992, 0]
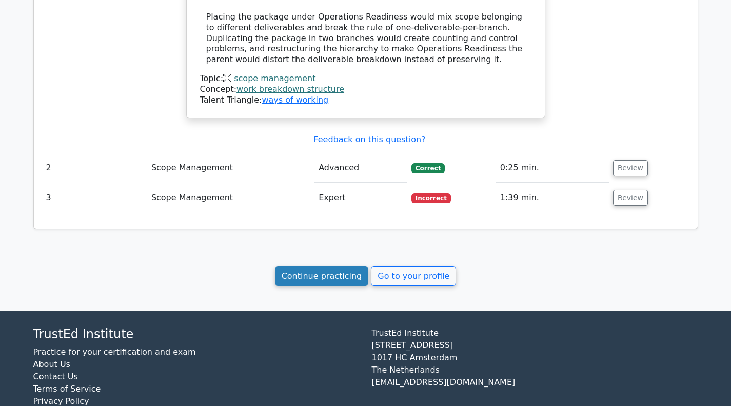
click at [324, 266] on link "Continue practicing" at bounding box center [322, 275] width 94 height 19
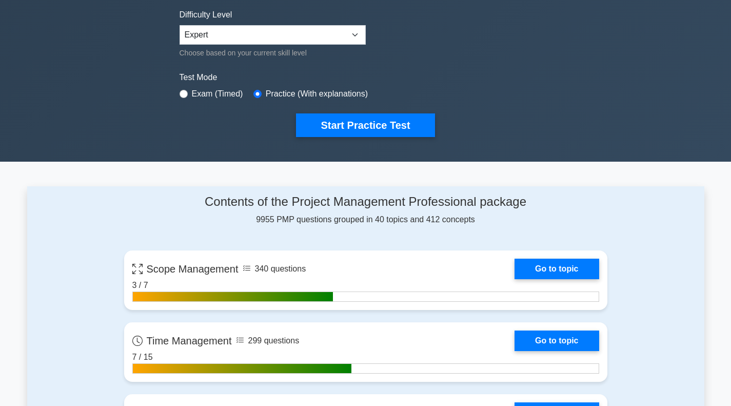
scroll to position [257, 0]
